Goal: Information Seeking & Learning: Learn about a topic

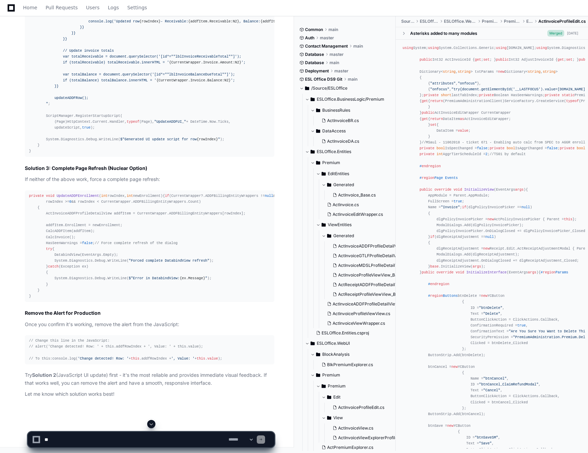
scroll to position [1404, 0]
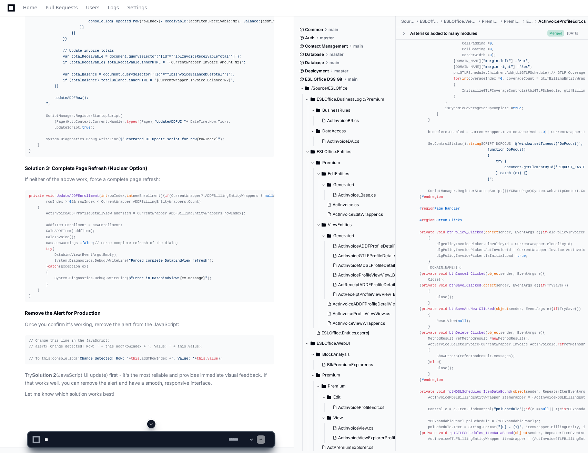
click at [152, 426] on span at bounding box center [152, 424] width 6 height 6
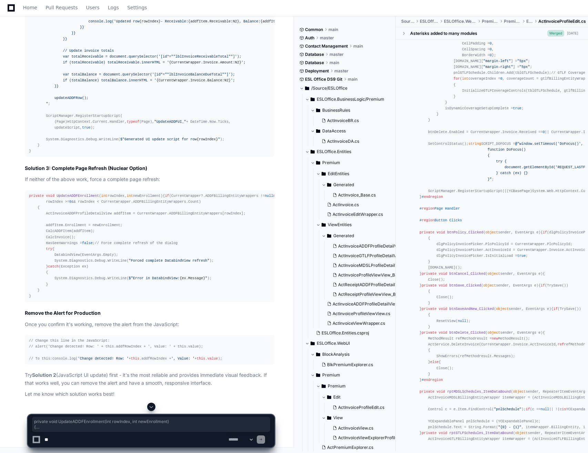
scroll to position [16759, 0]
drag, startPoint x: 28, startPoint y: 126, endPoint x: 102, endPoint y: 382, distance: 266.6
copy div "private void UpdateADDFEnrollment ( int rowIndex, int newEnrollment ) { System.…"
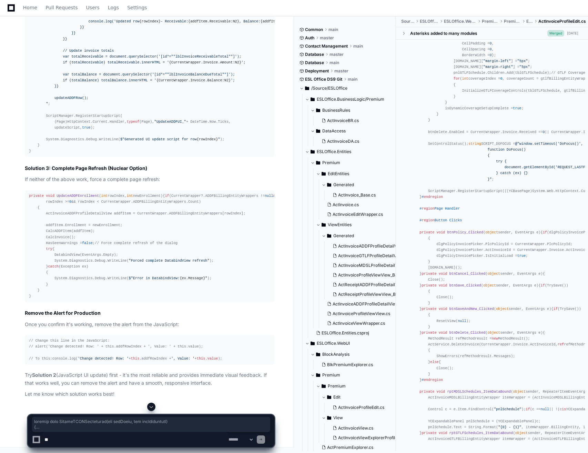
scroll to position [16414, 0]
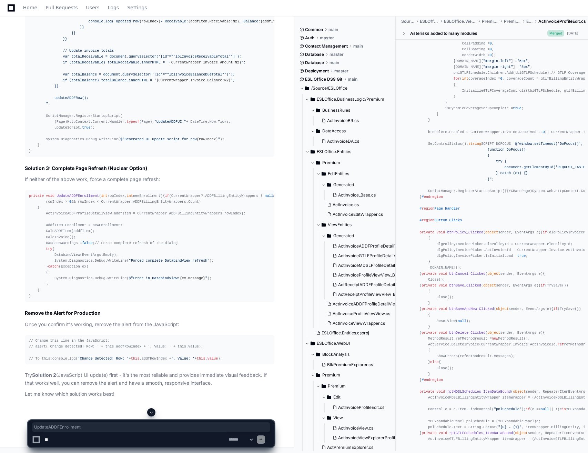
copy span "UpdateADDFEnrollment"
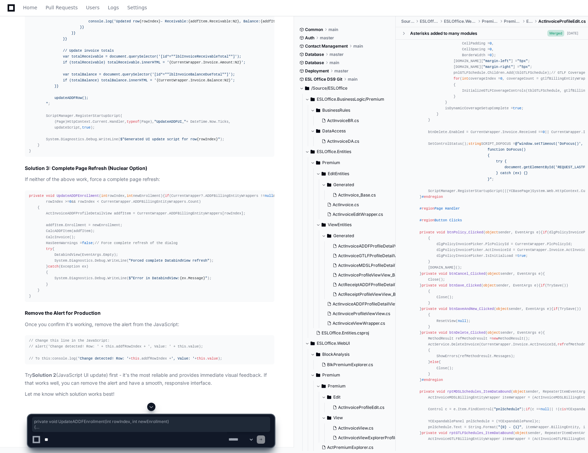
scroll to position [16793, 0]
drag, startPoint x: 29, startPoint y: 230, endPoint x: 64, endPoint y: 349, distance: 124.2
copy div "private void UpdateADDFEnrollment ( int rowIndex, int newEnrollment ) { System.…"
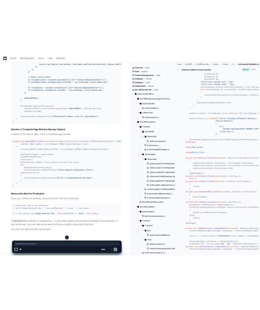
scroll to position [16966, 0]
